Goal: Obtain resource: Obtain resource

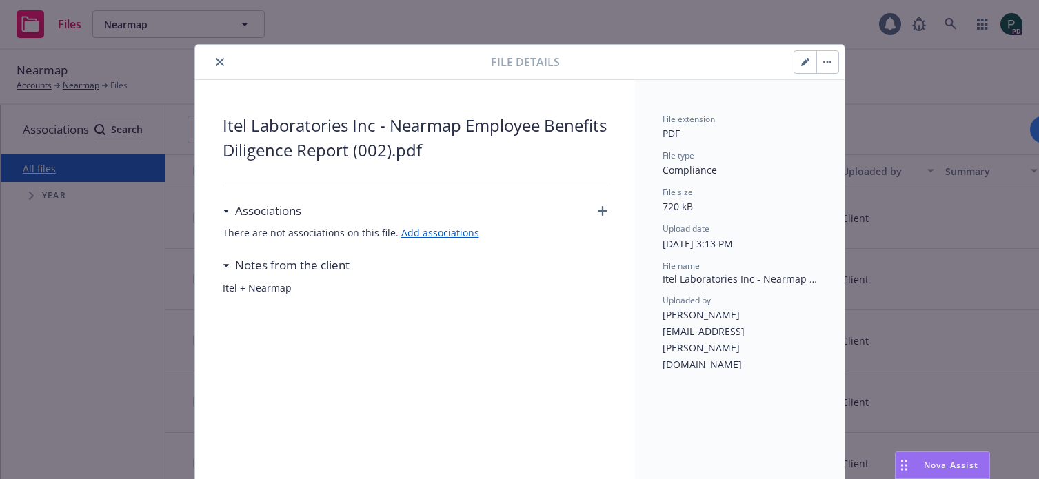
click at [212, 65] on button "close" at bounding box center [220, 62] width 17 height 17
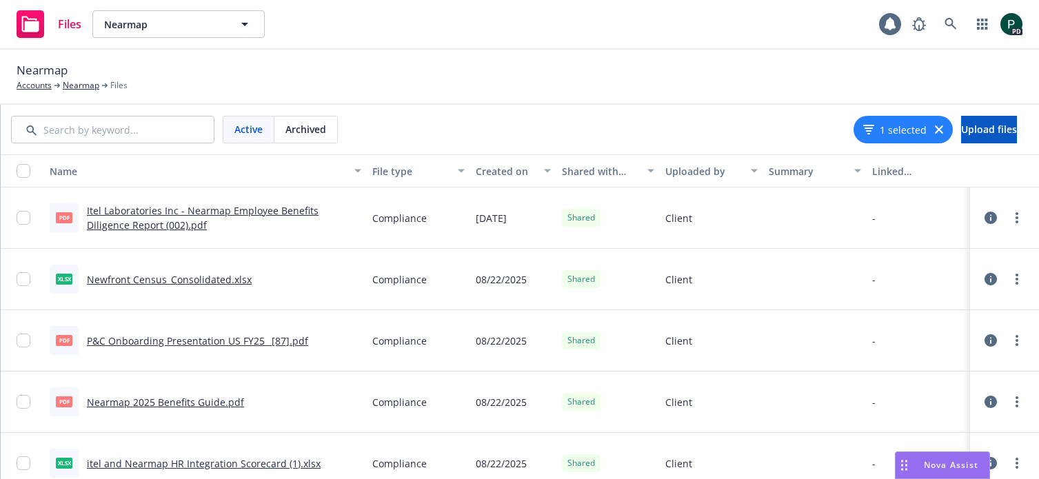
scroll to position [0, 204]
click at [283, 209] on link "Itel Laboratories Inc - Nearmap Employee Benefits Diligence Report (002).pdf" at bounding box center [203, 218] width 232 height 28
